Goal: Information Seeking & Learning: Learn about a topic

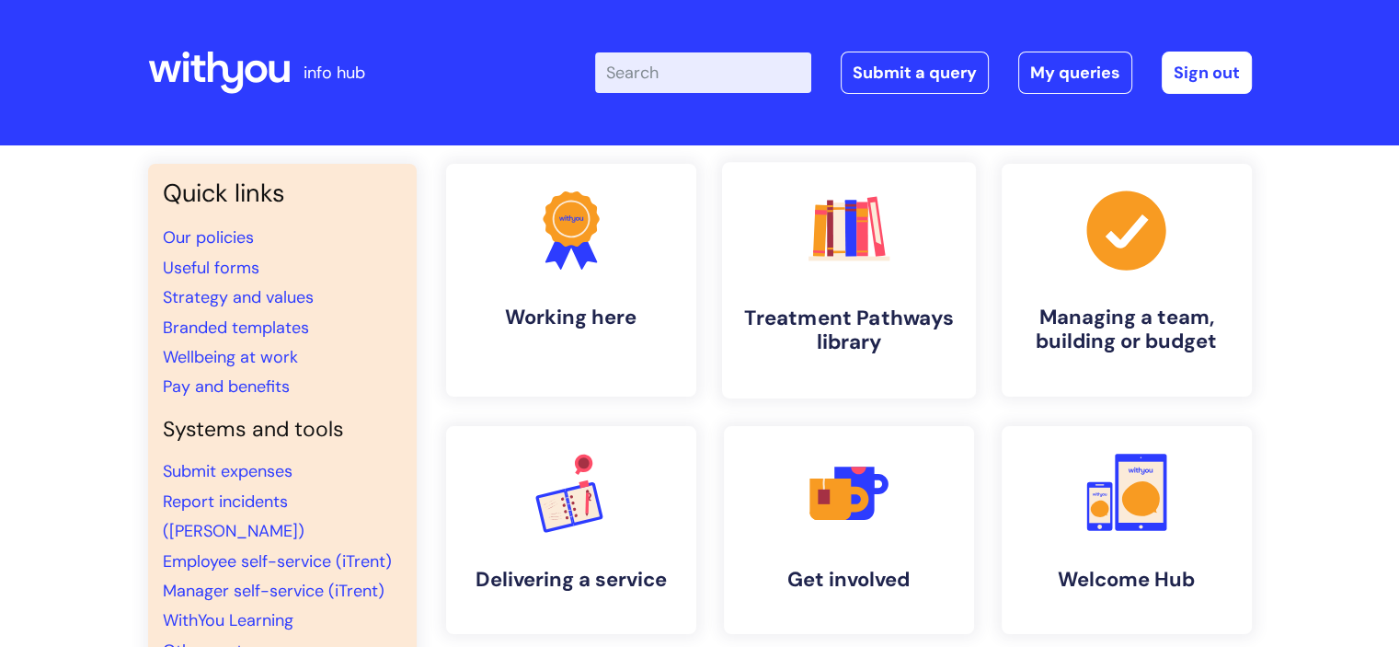
click at [879, 293] on link ".cls-1{fill:#f89b22;}.cls-1,.cls-2,.cls-3,.cls-4,.cls-5,.cls-6,.cls-7{stroke-wi…" at bounding box center [848, 280] width 254 height 236
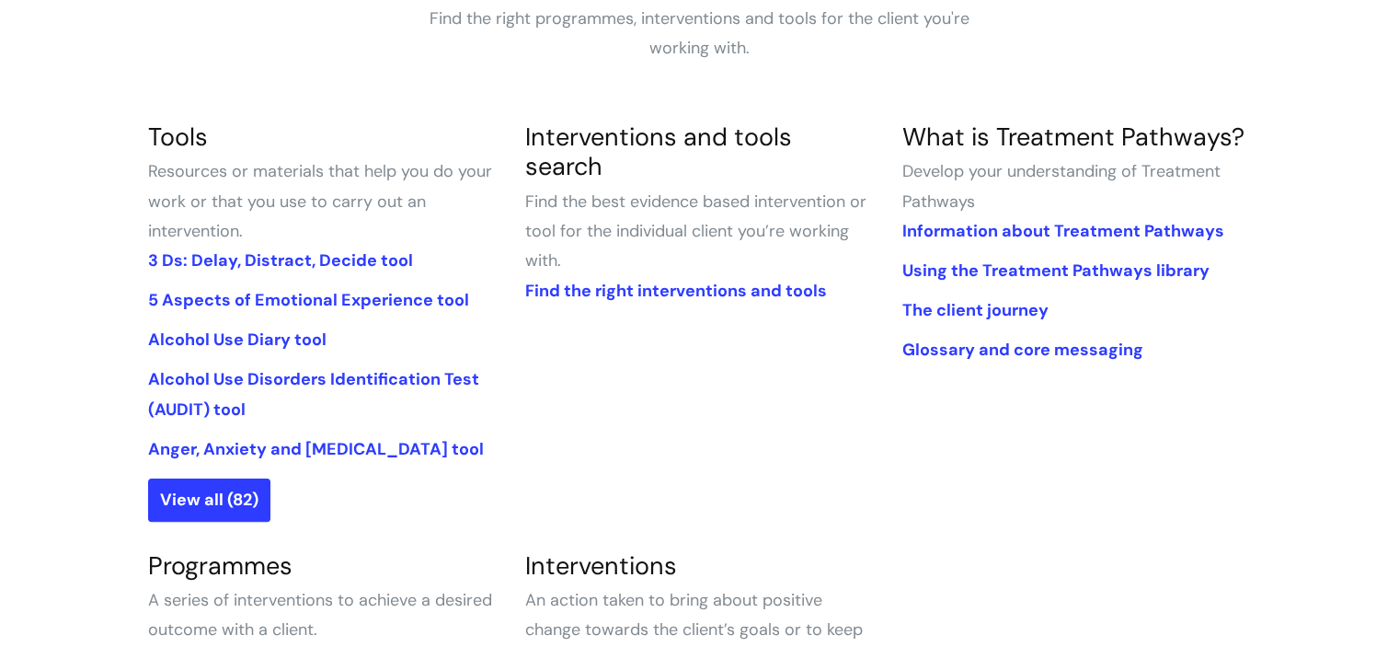
scroll to position [460, 0]
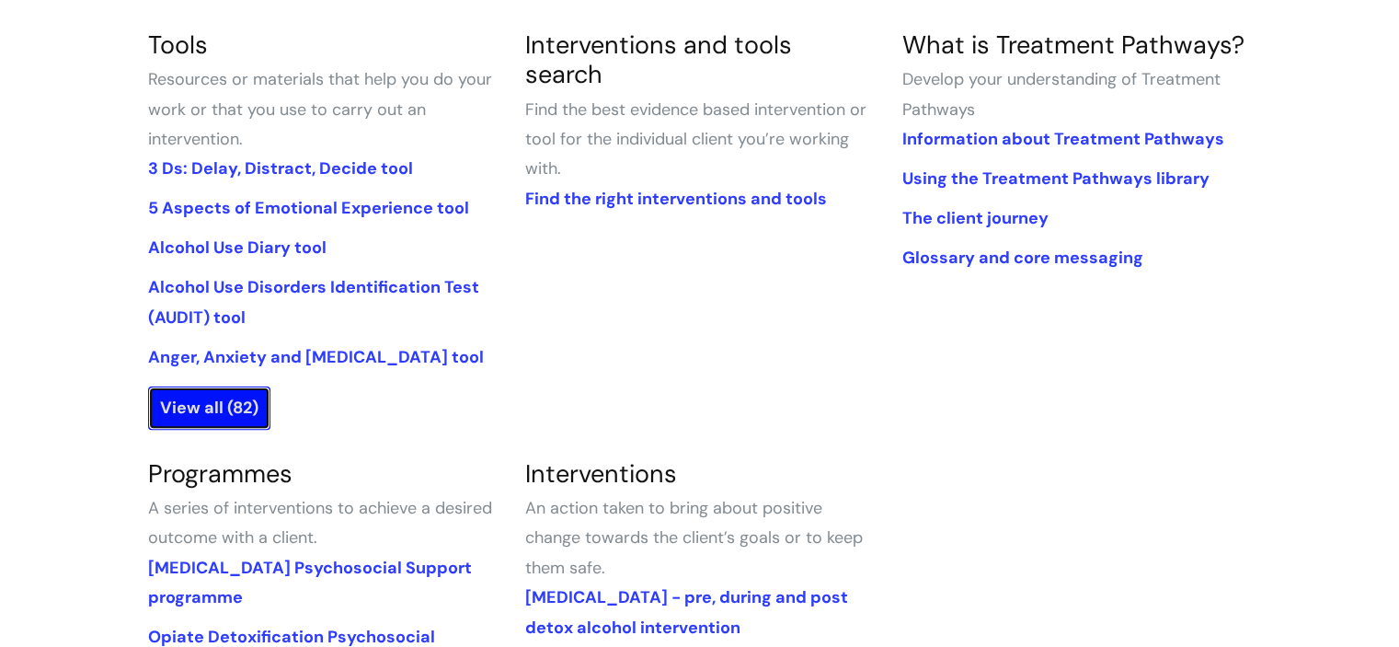
click at [224, 420] on link "View all (82)" at bounding box center [209, 407] width 122 height 42
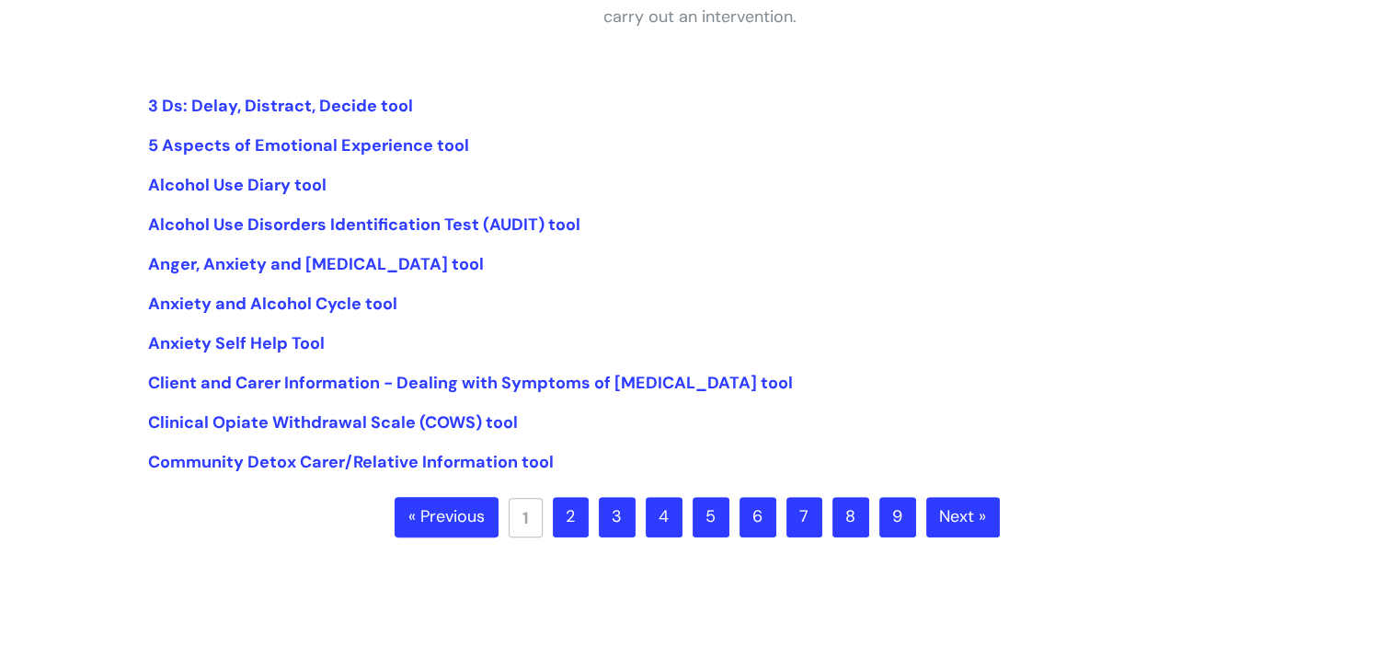
scroll to position [368, 0]
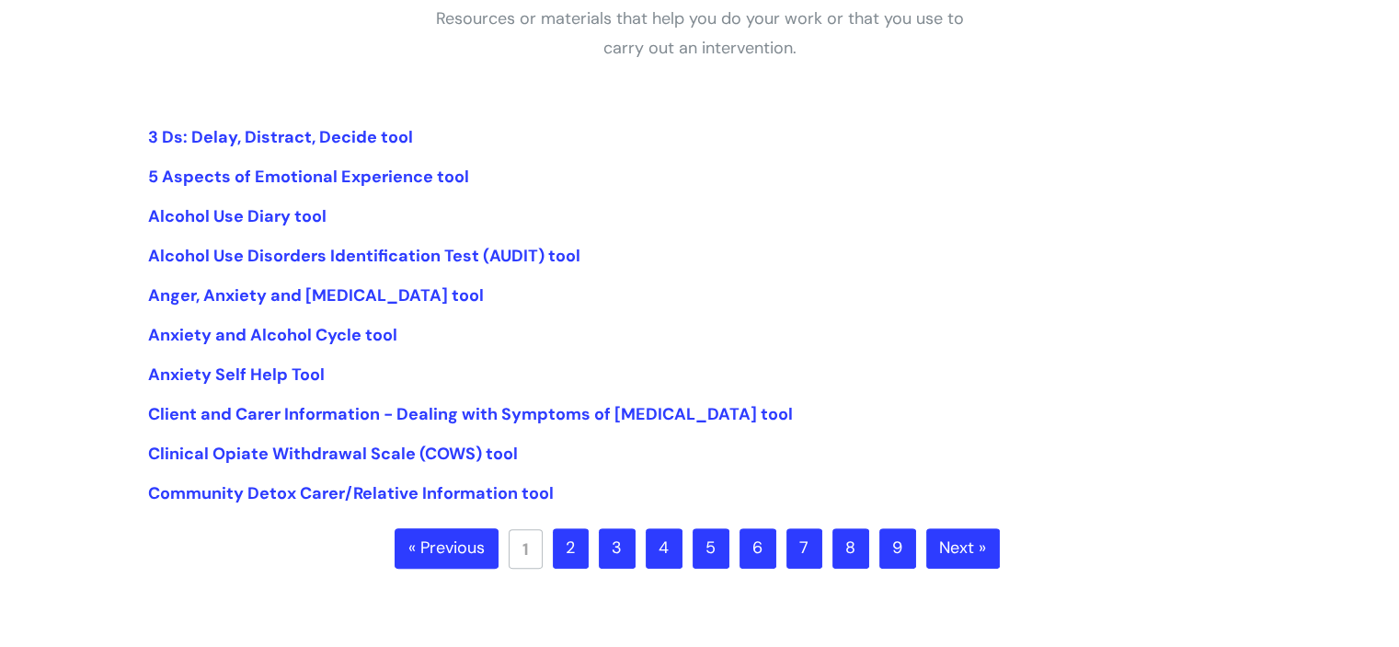
click at [768, 547] on link "6" at bounding box center [758, 548] width 37 height 40
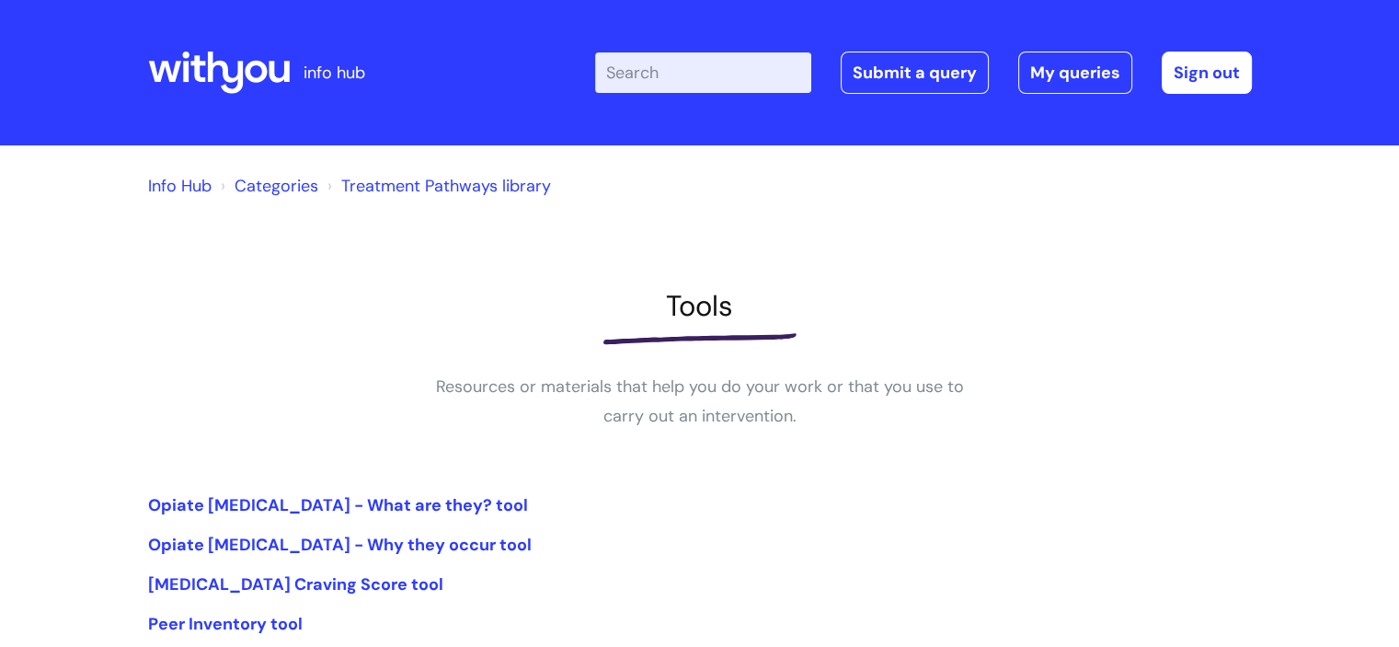
click at [679, 69] on input "Enter your search term here..." at bounding box center [703, 72] width 216 height 40
type input "sleep"
click button "Search" at bounding box center [0, 0] width 0 height 0
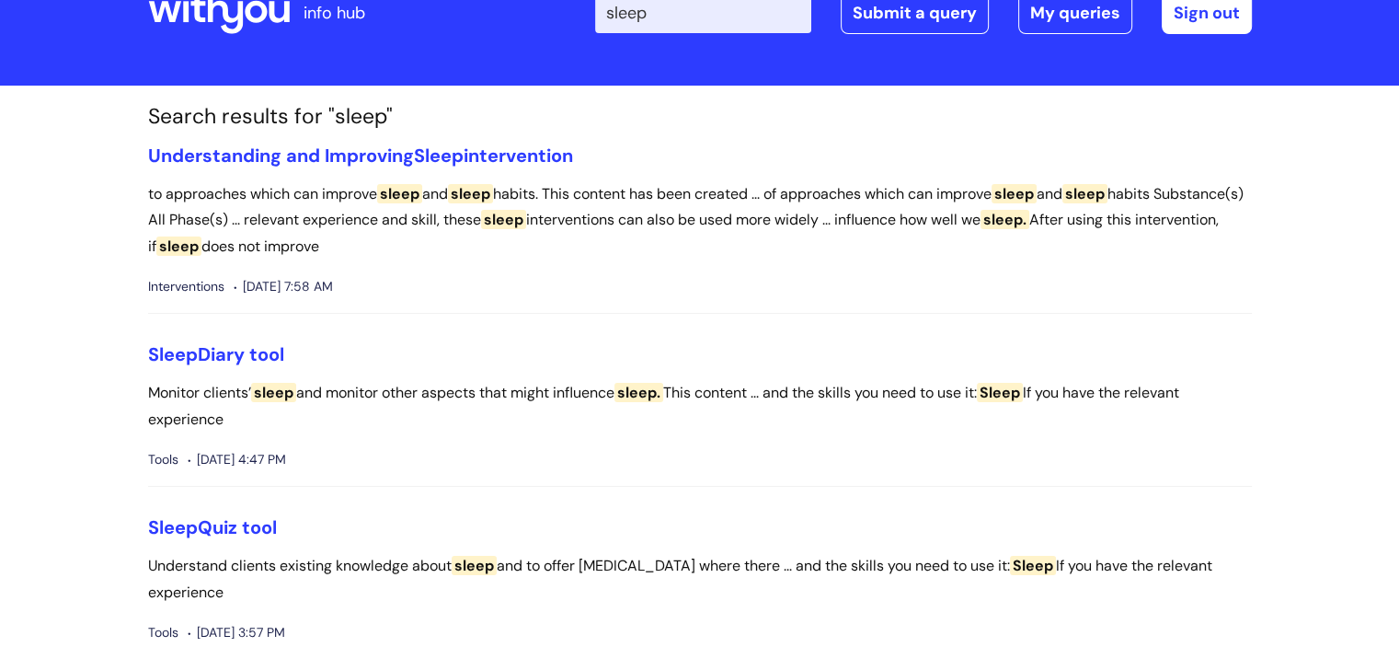
scroll to position [92, 0]
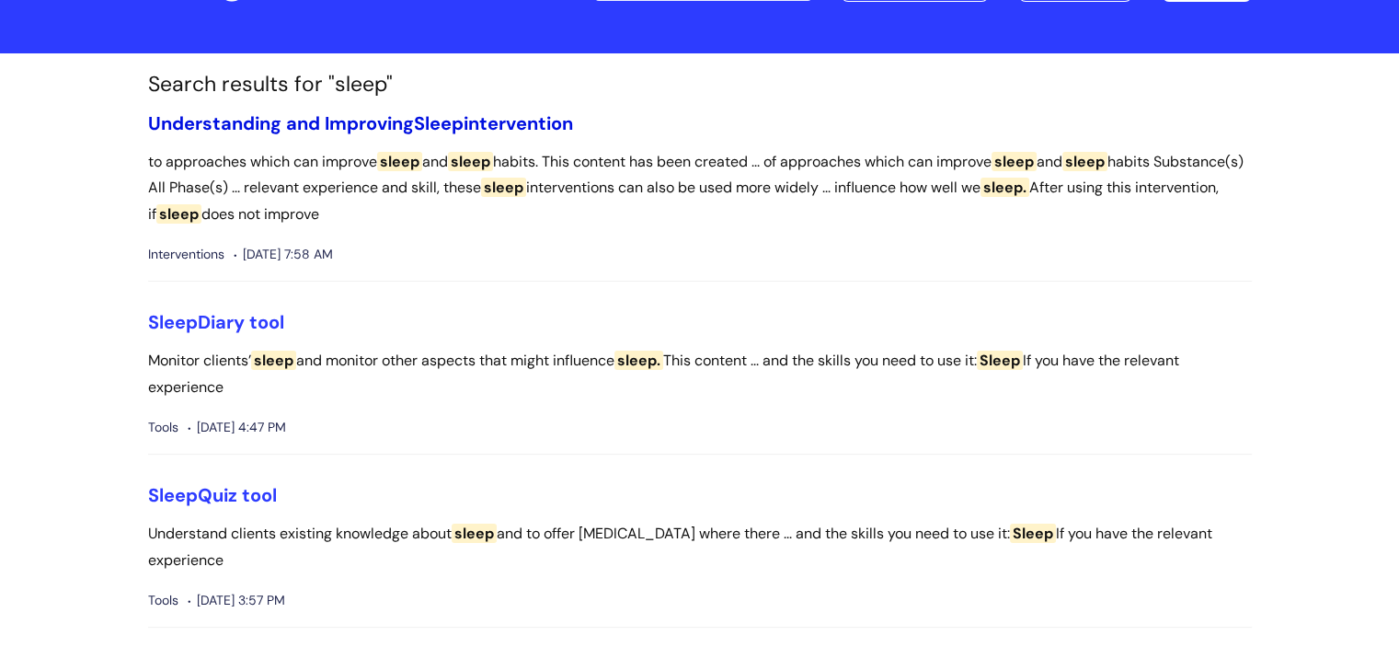
click at [265, 118] on link "Understanding and Improving Sleep intervention" at bounding box center [360, 123] width 425 height 24
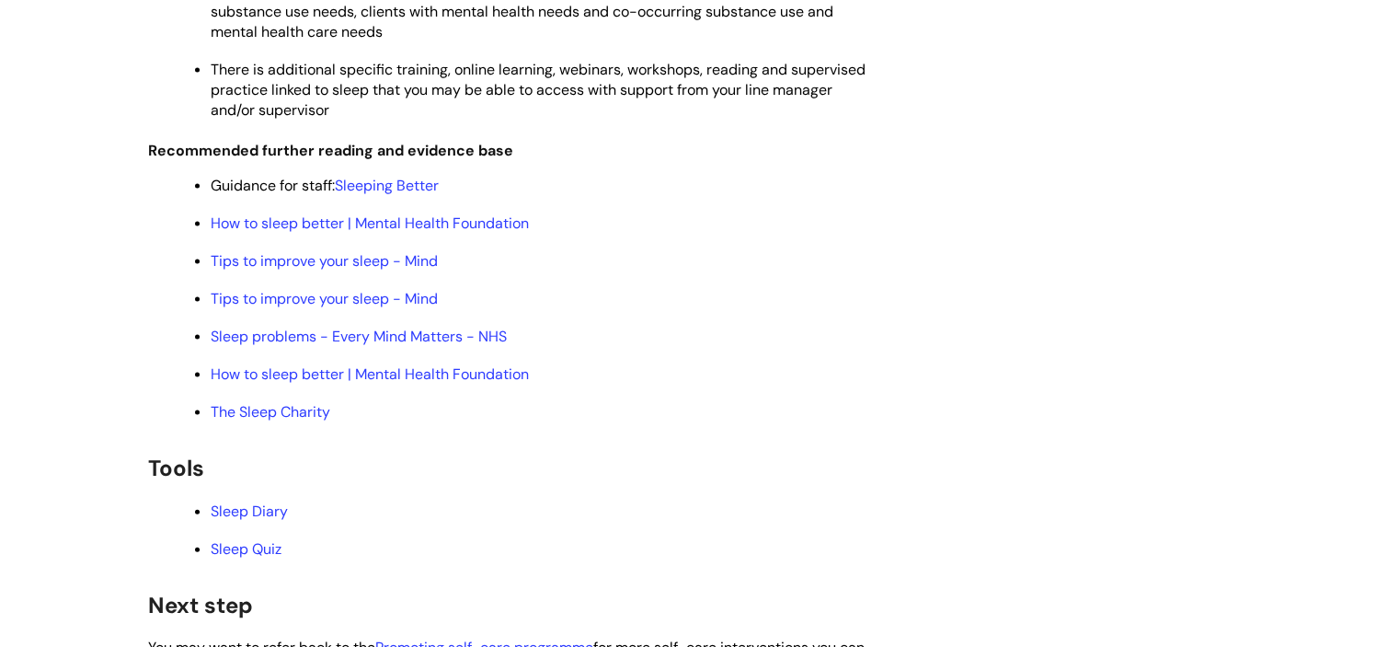
scroll to position [3864, 0]
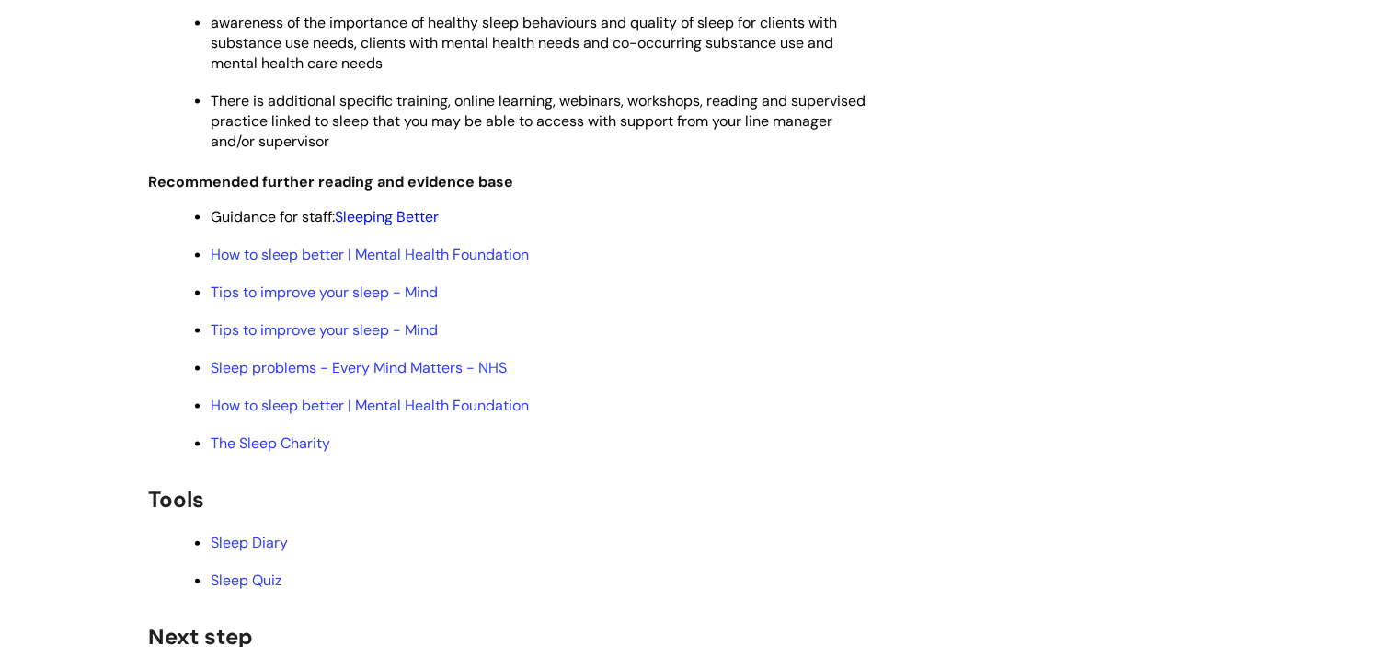
click at [396, 220] on link "Sleeping Better" at bounding box center [387, 216] width 104 height 19
